Goal: Task Accomplishment & Management: Use online tool/utility

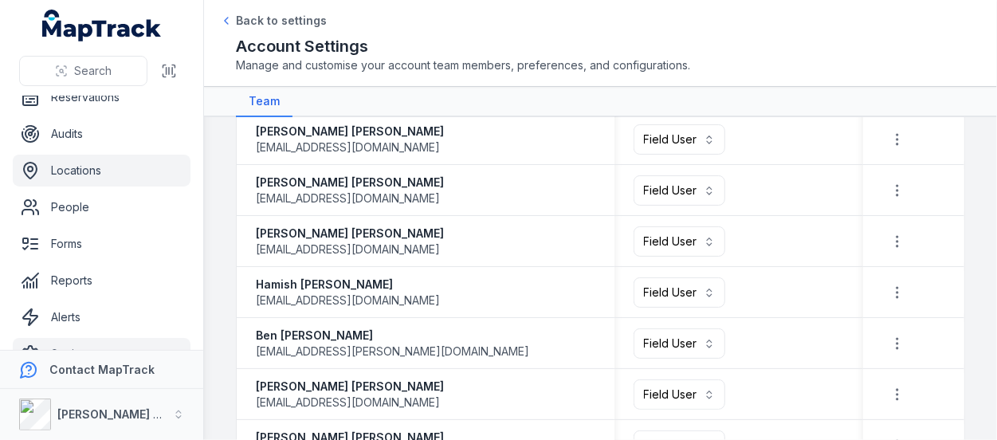
scroll to position [153, 0]
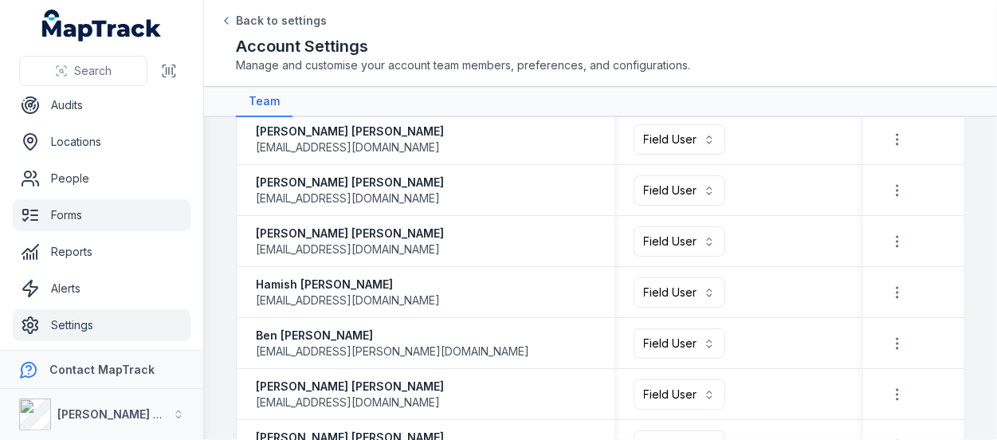
click at [87, 208] on link "Forms" at bounding box center [102, 215] width 178 height 32
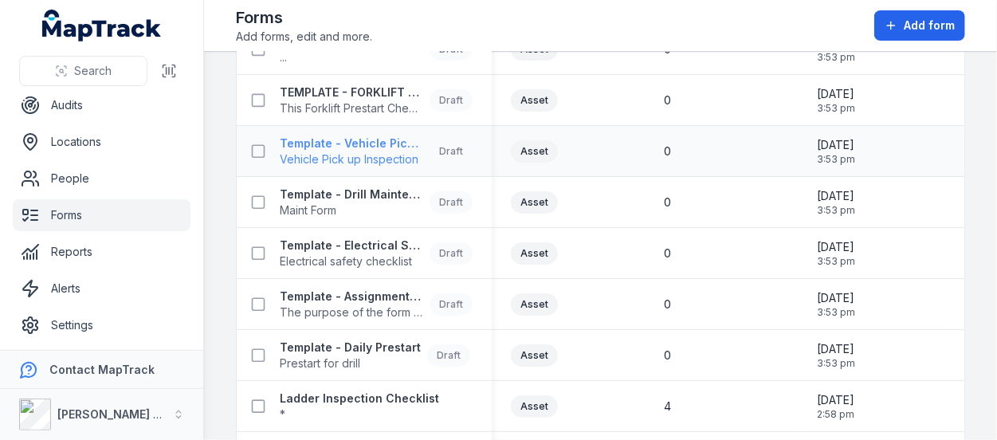
scroll to position [538, 0]
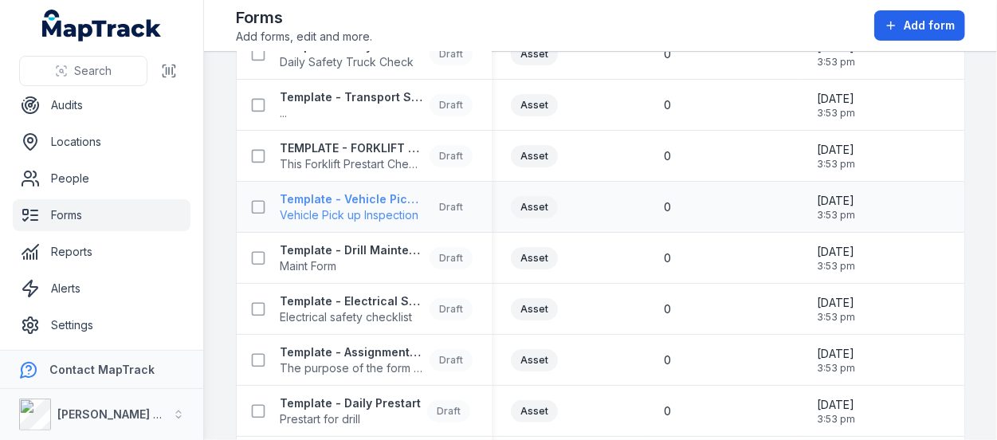
click at [448, 205] on div "Draft" at bounding box center [451, 207] width 43 height 22
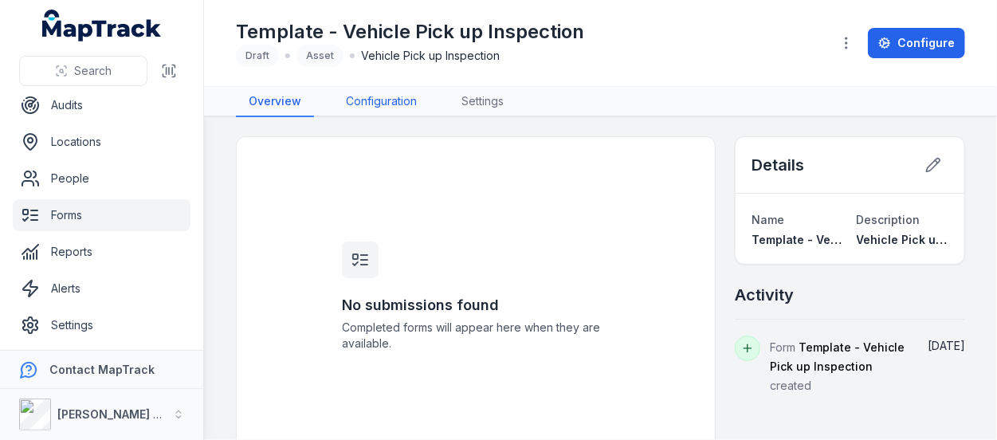
click at [403, 107] on link "Configuration" at bounding box center [381, 102] width 96 height 30
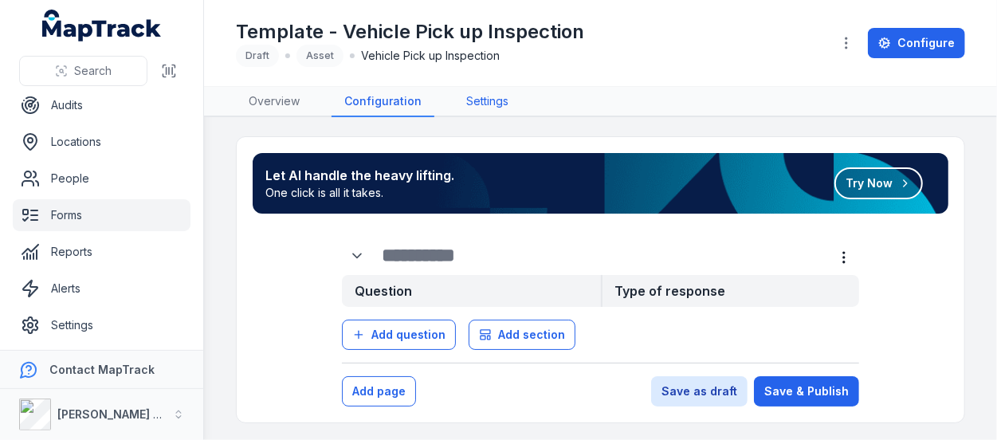
click at [489, 106] on link "Settings" at bounding box center [487, 102] width 68 height 30
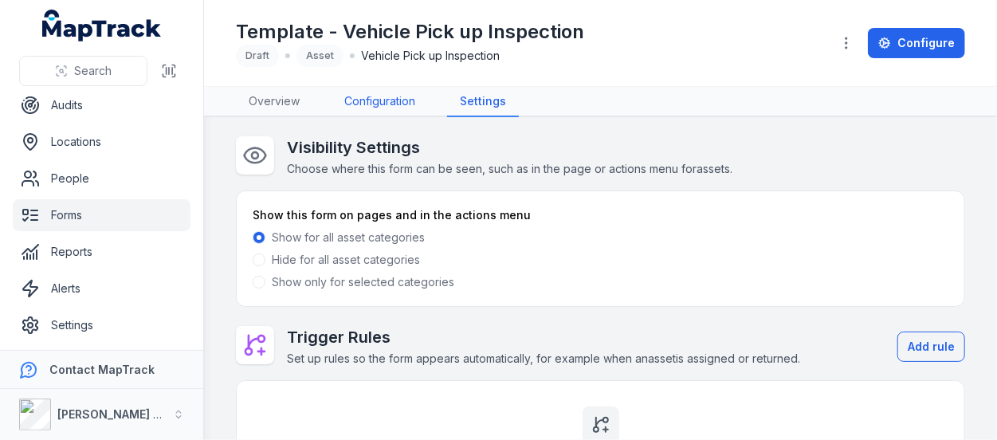
click at [399, 104] on link "Configuration" at bounding box center [380, 102] width 96 height 30
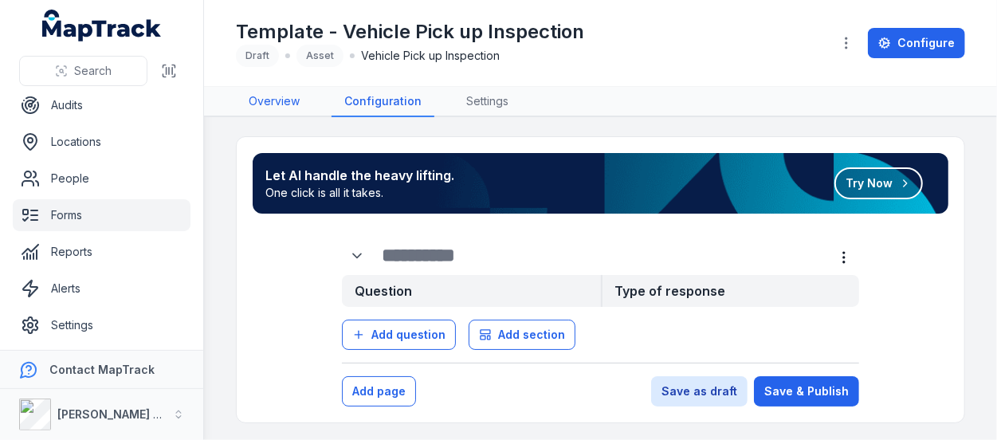
click at [290, 88] on link "Overview" at bounding box center [274, 102] width 77 height 30
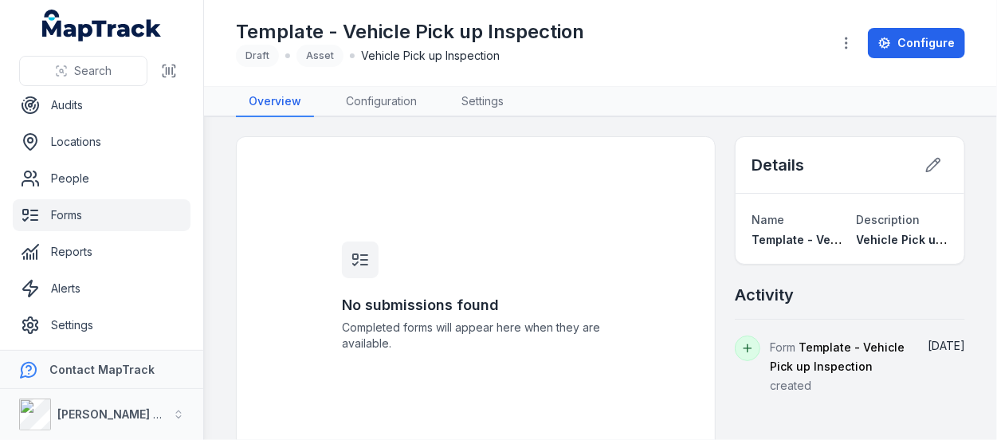
click at [79, 207] on link "Forms" at bounding box center [102, 215] width 178 height 32
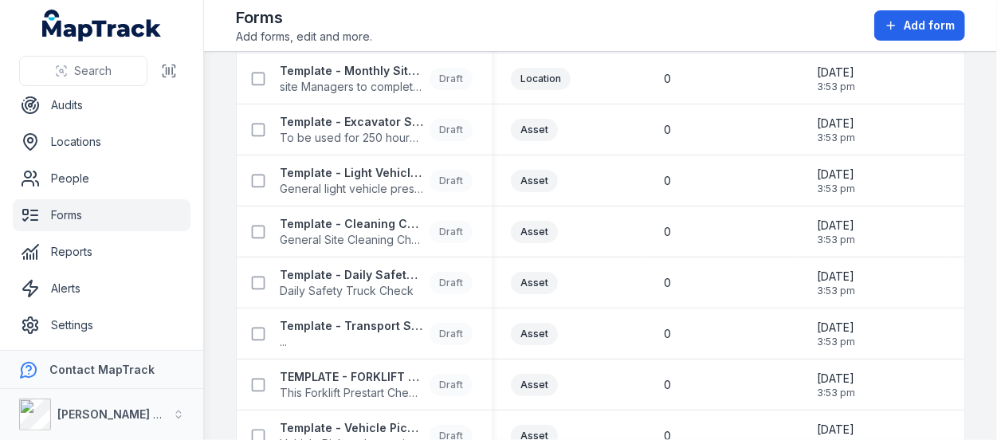
scroll to position [319, 0]
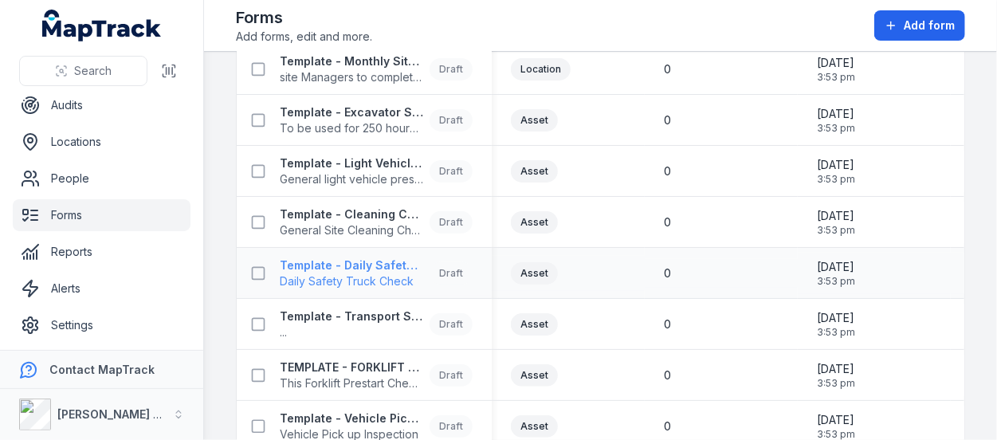
click at [389, 270] on strong "Template - Daily Safety Truck Check" at bounding box center [351, 265] width 143 height 16
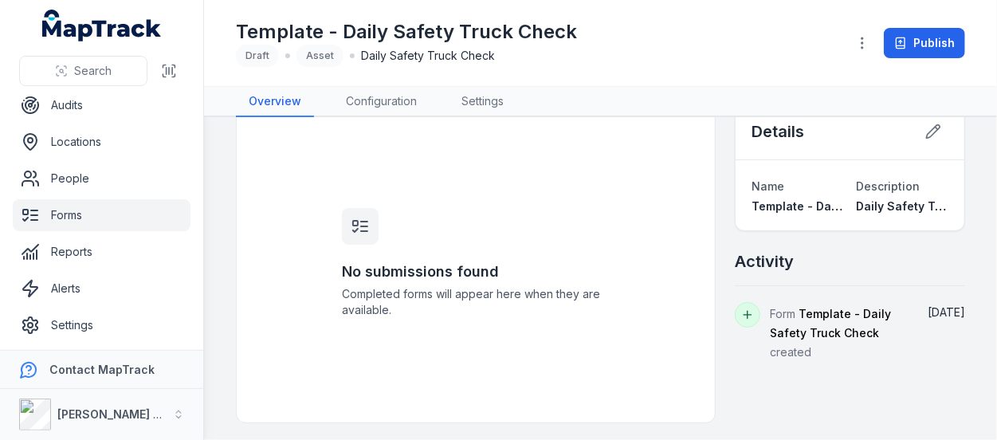
scroll to position [35, 0]
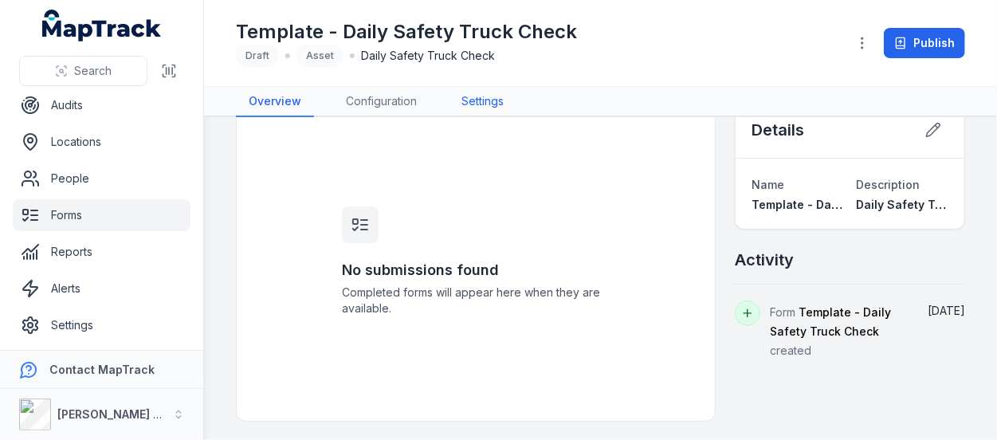
click at [488, 105] on link "Settings" at bounding box center [483, 102] width 68 height 30
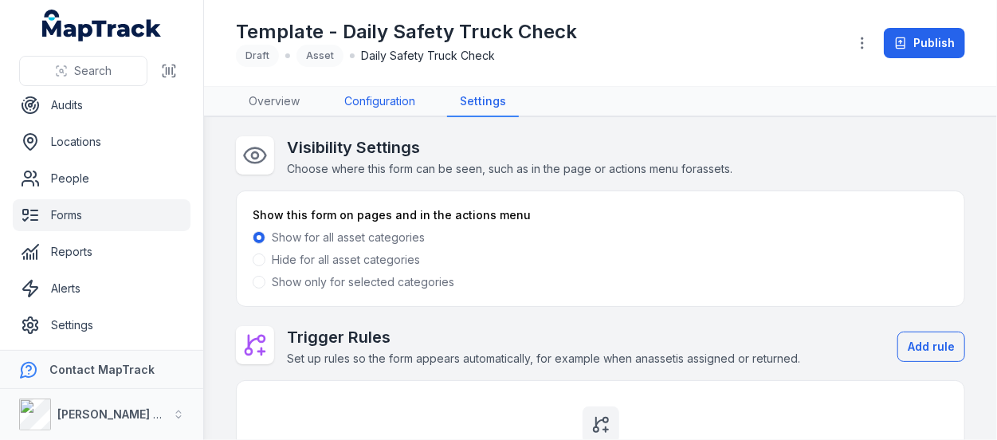
click at [381, 96] on link "Configuration" at bounding box center [380, 102] width 96 height 30
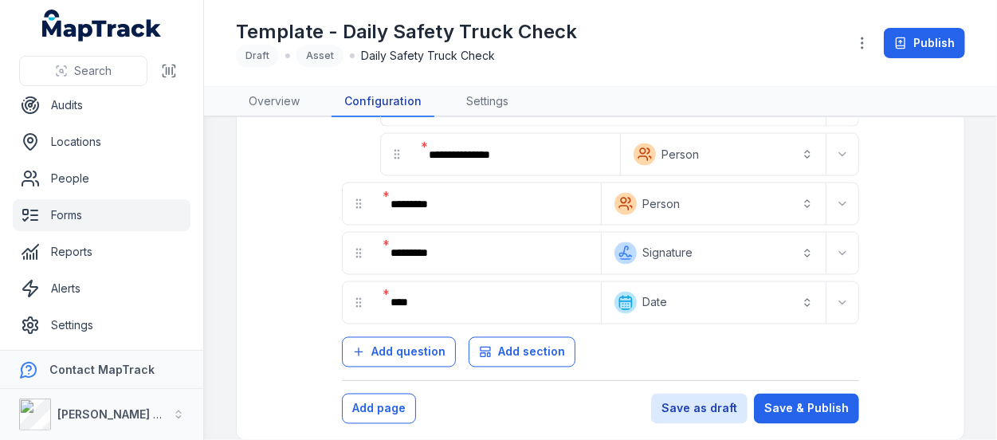
scroll to position [1407, 0]
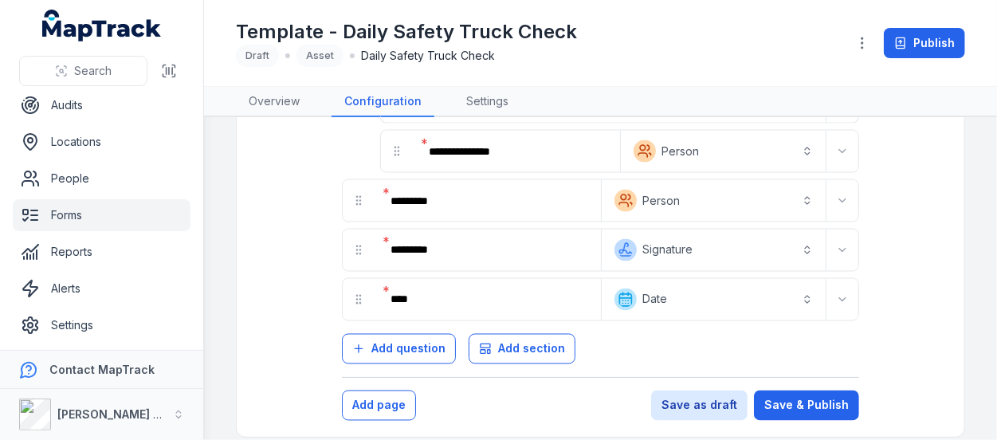
click at [802, 190] on button "**********" at bounding box center [714, 200] width 218 height 35
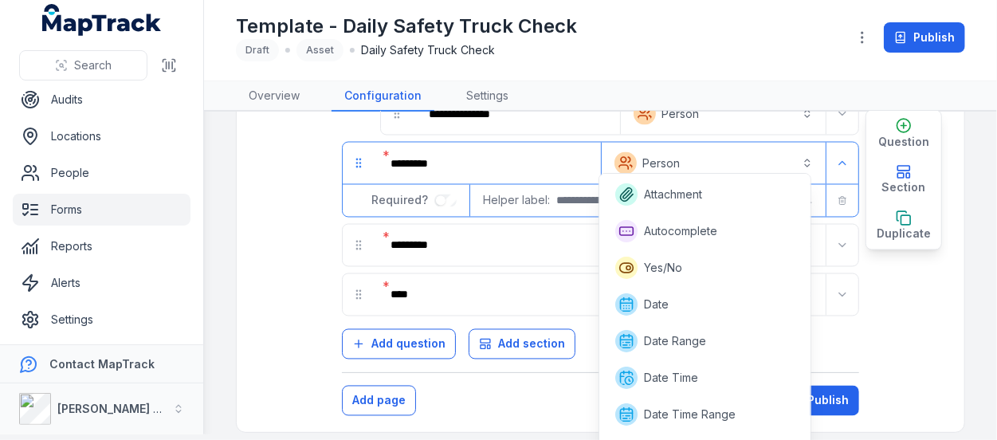
scroll to position [102, 0]
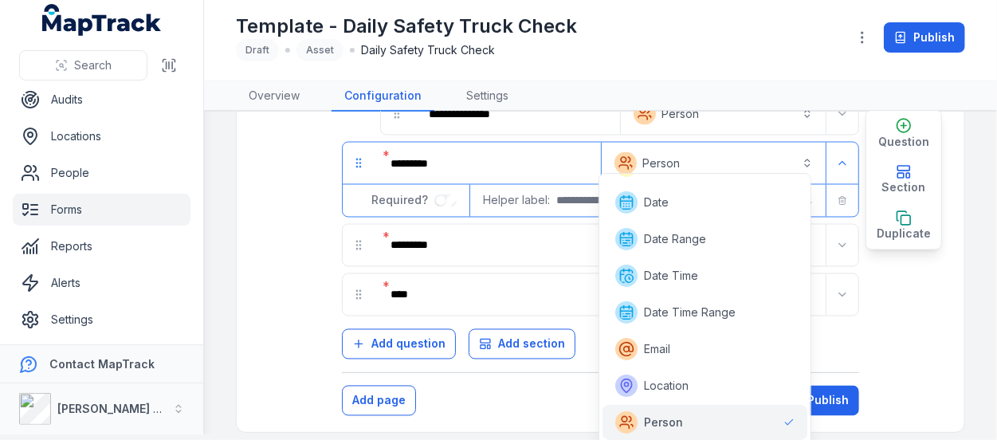
click at [781, 146] on button "**********" at bounding box center [714, 163] width 218 height 35
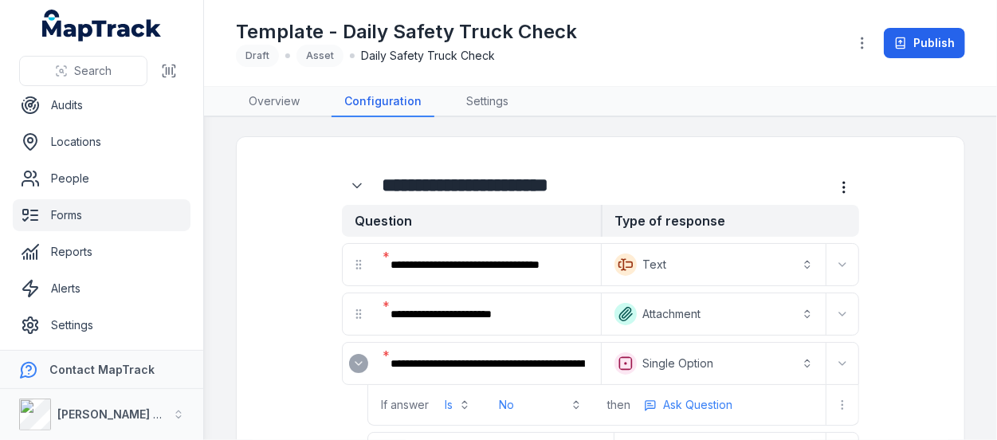
scroll to position [0, 0]
